Goal: Information Seeking & Learning: Learn about a topic

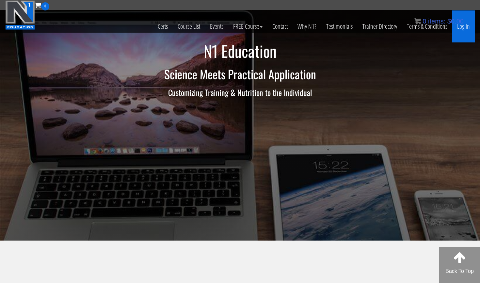
click at [467, 32] on link "Log In" at bounding box center [464, 26] width 23 height 32
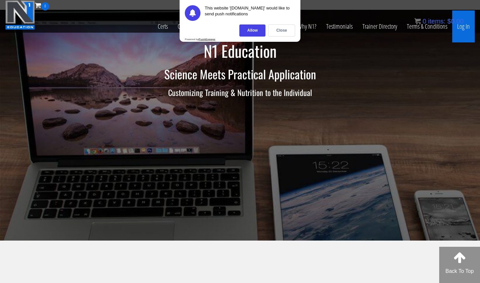
click at [463, 34] on link "Log In" at bounding box center [464, 26] width 23 height 32
click at [260, 31] on div "Allow" at bounding box center [253, 31] width 26 height 12
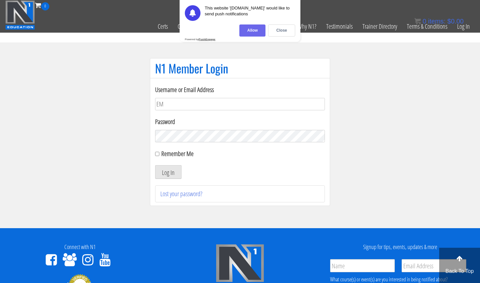
click at [258, 30] on div "Allow" at bounding box center [253, 31] width 26 height 12
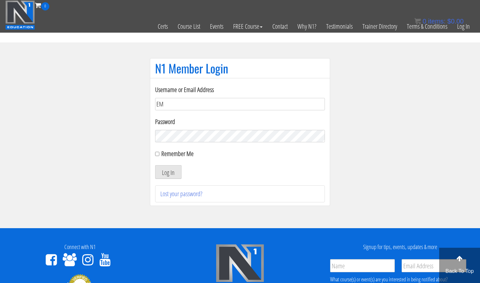
click at [201, 107] on input "EM" at bounding box center [240, 104] width 170 height 12
type input "E"
type input "emanueleinvernizzi00@gmail.com"
click at [168, 172] on button "Log In" at bounding box center [168, 172] width 26 height 14
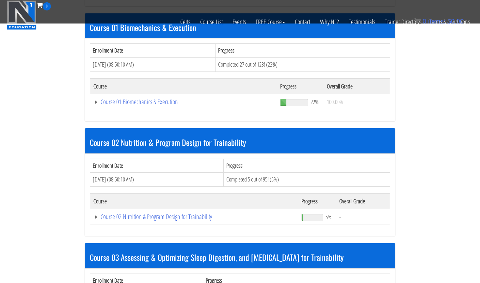
scroll to position [204, 0]
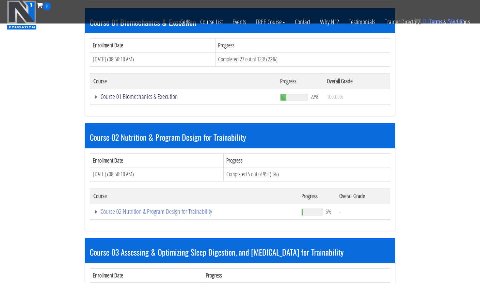
click at [169, 98] on link "Course 01 Biomechanics & Execution" at bounding box center [183, 96] width 180 height 7
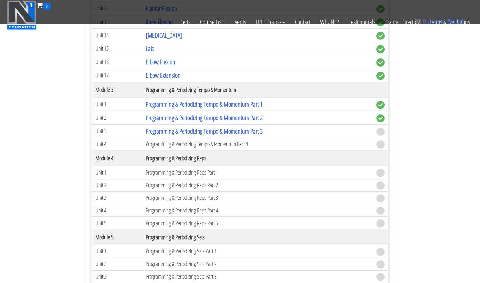
scroll to position [627, 0]
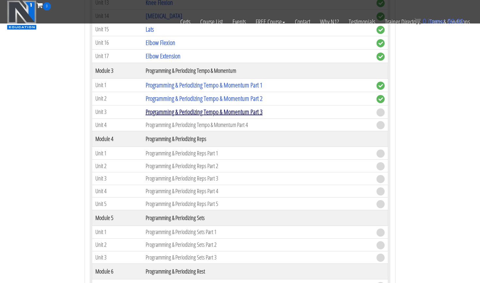
click at [222, 109] on link "Programming & Periodizing Tempo & Momentum Part 3" at bounding box center [204, 111] width 117 height 9
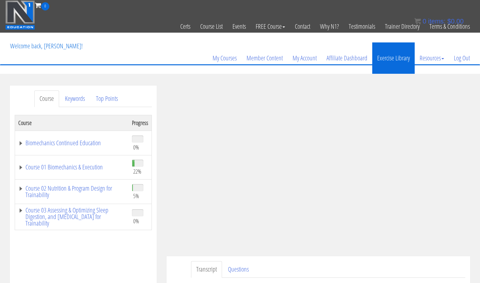
click at [395, 60] on link "Exercise Library" at bounding box center [393, 57] width 42 height 31
